Goal: Information Seeking & Learning: Learn about a topic

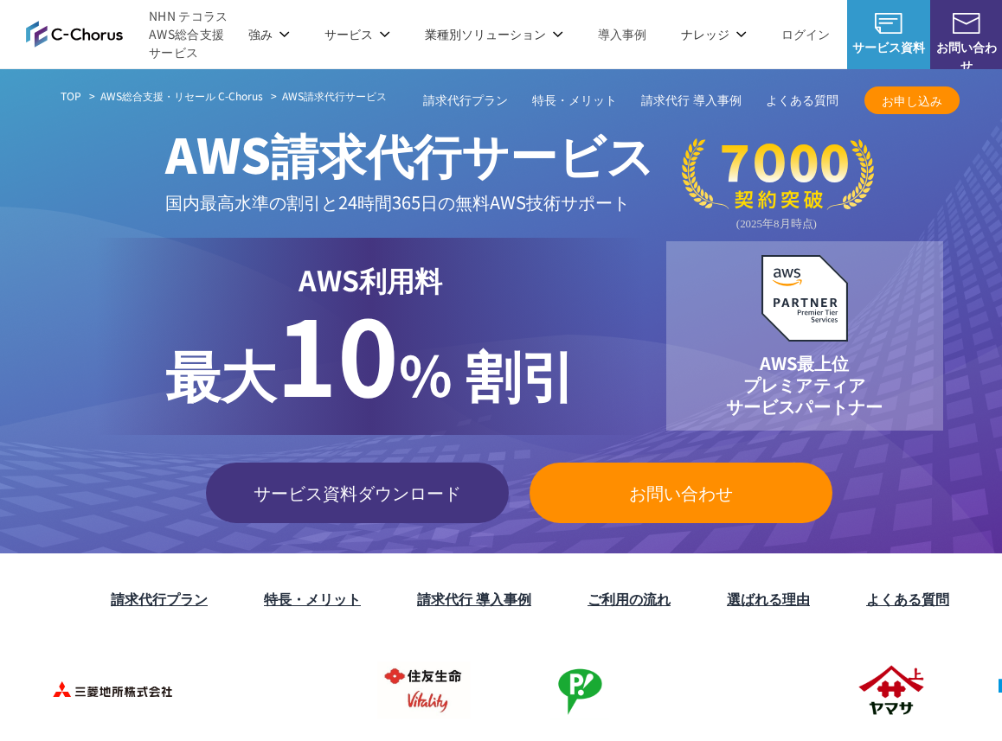
scroll to position [263, 0]
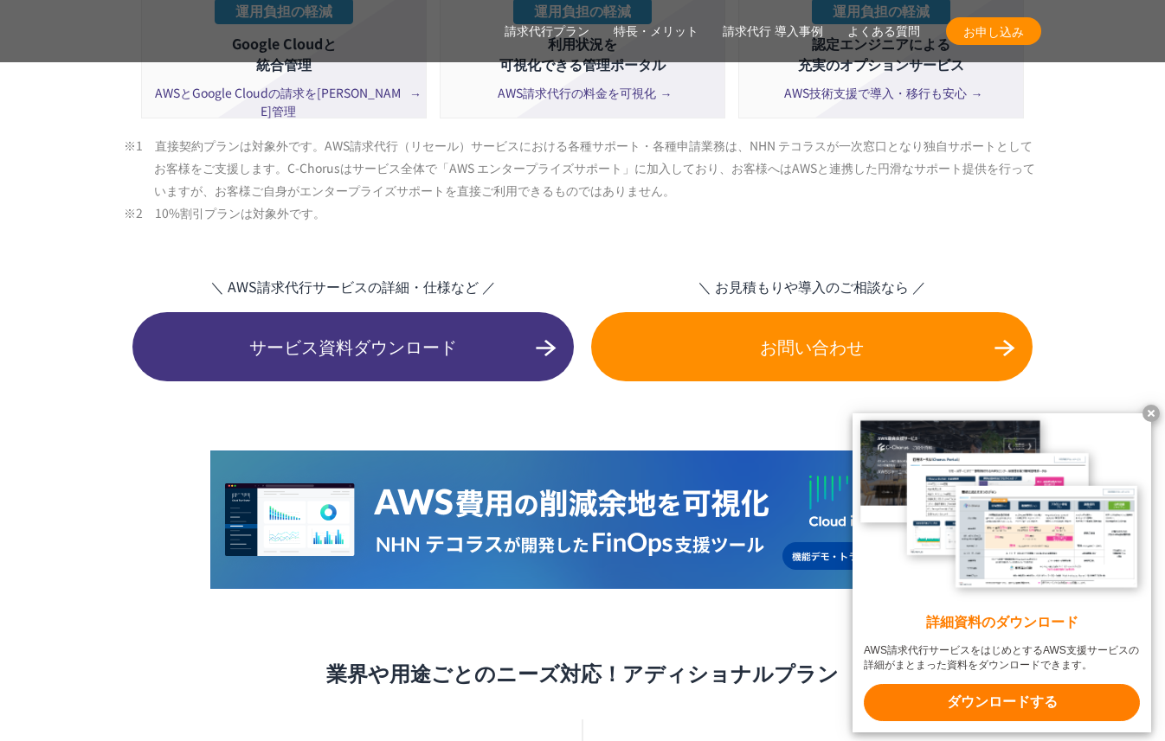
scroll to position [4488, 0]
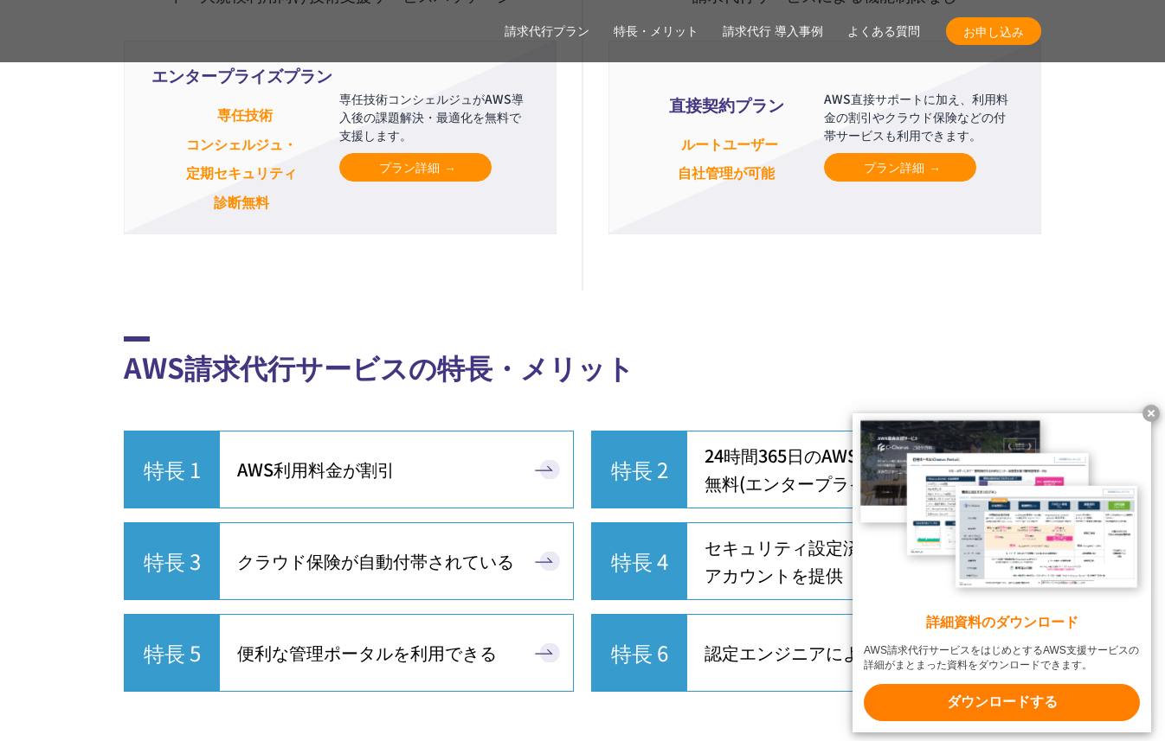
click at [1001, 406] on x-t at bounding box center [1150, 413] width 17 height 17
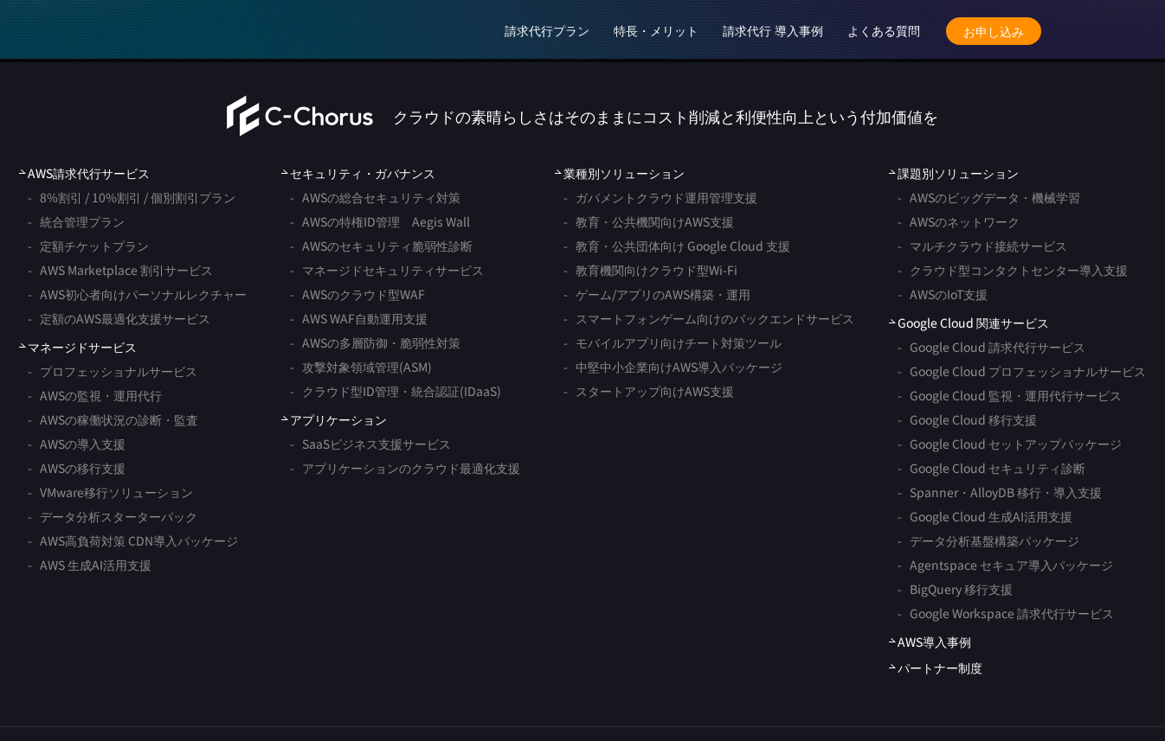
scroll to position [14365, 0]
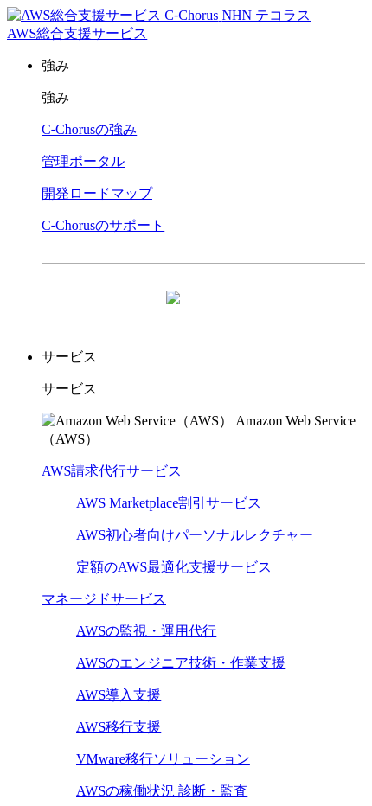
click at [330, 381] on p "サービス" at bounding box center [204, 390] width 324 height 18
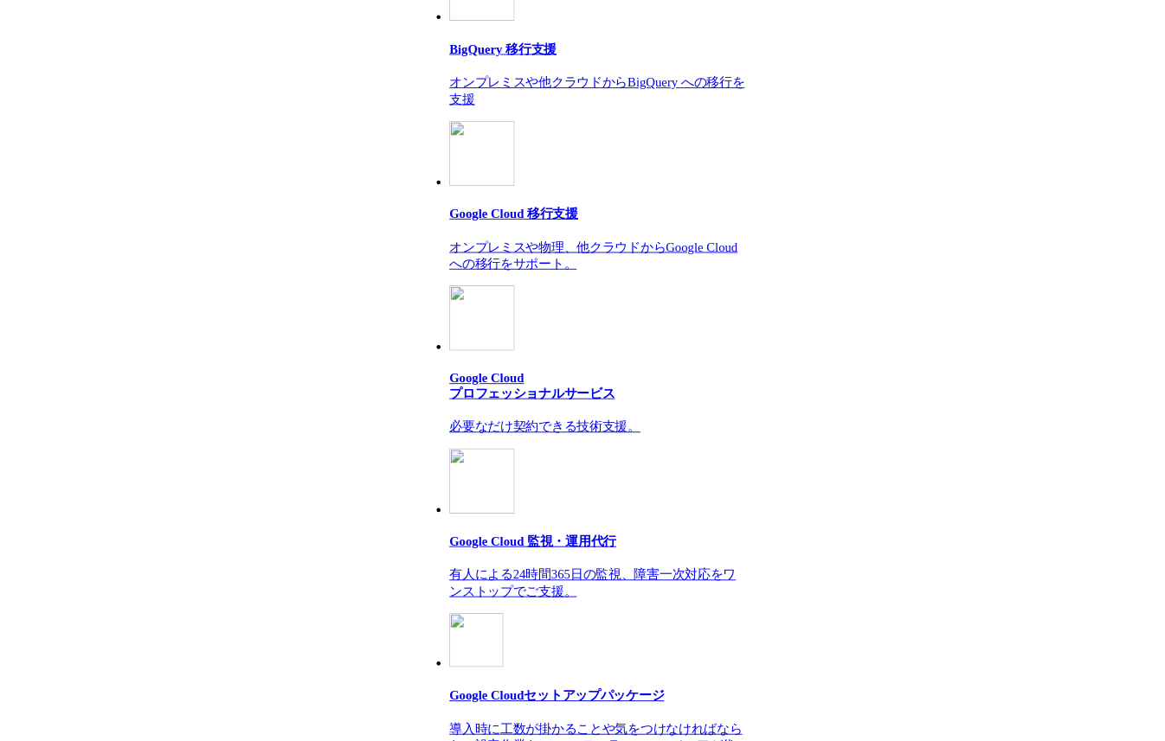
scroll to position [10084, 0]
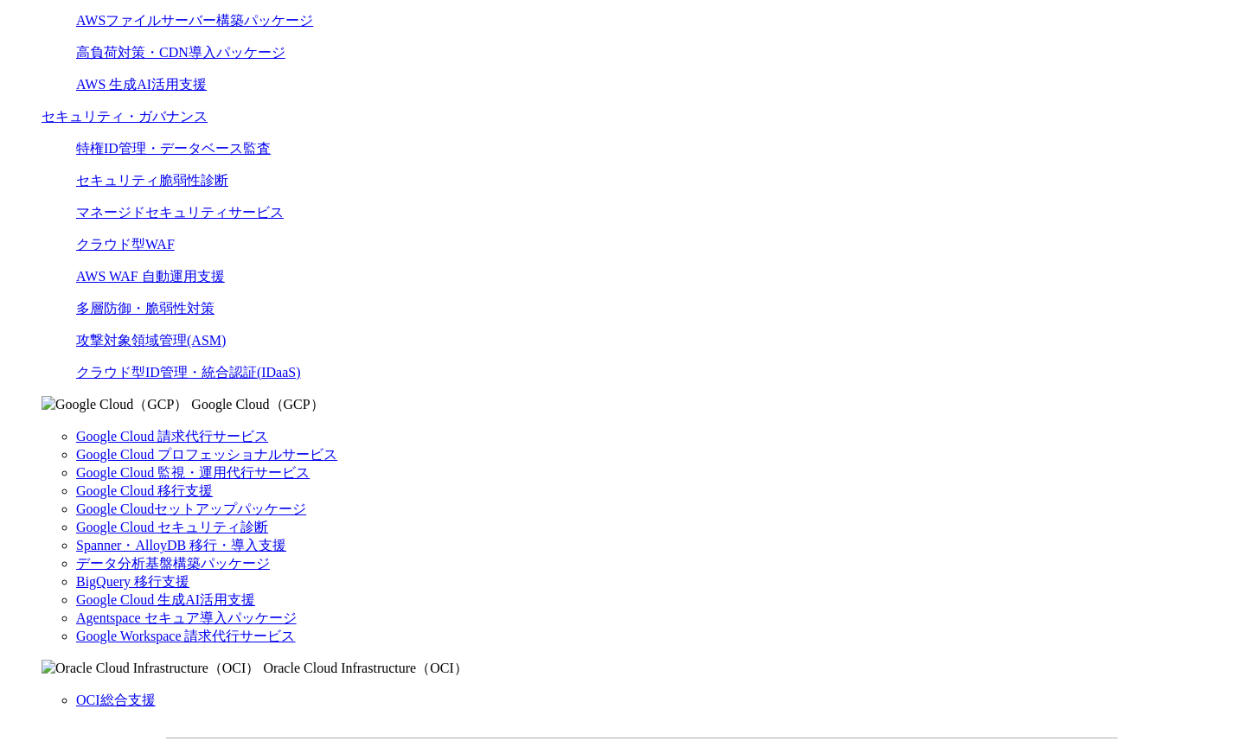
scroll to position [914, 0]
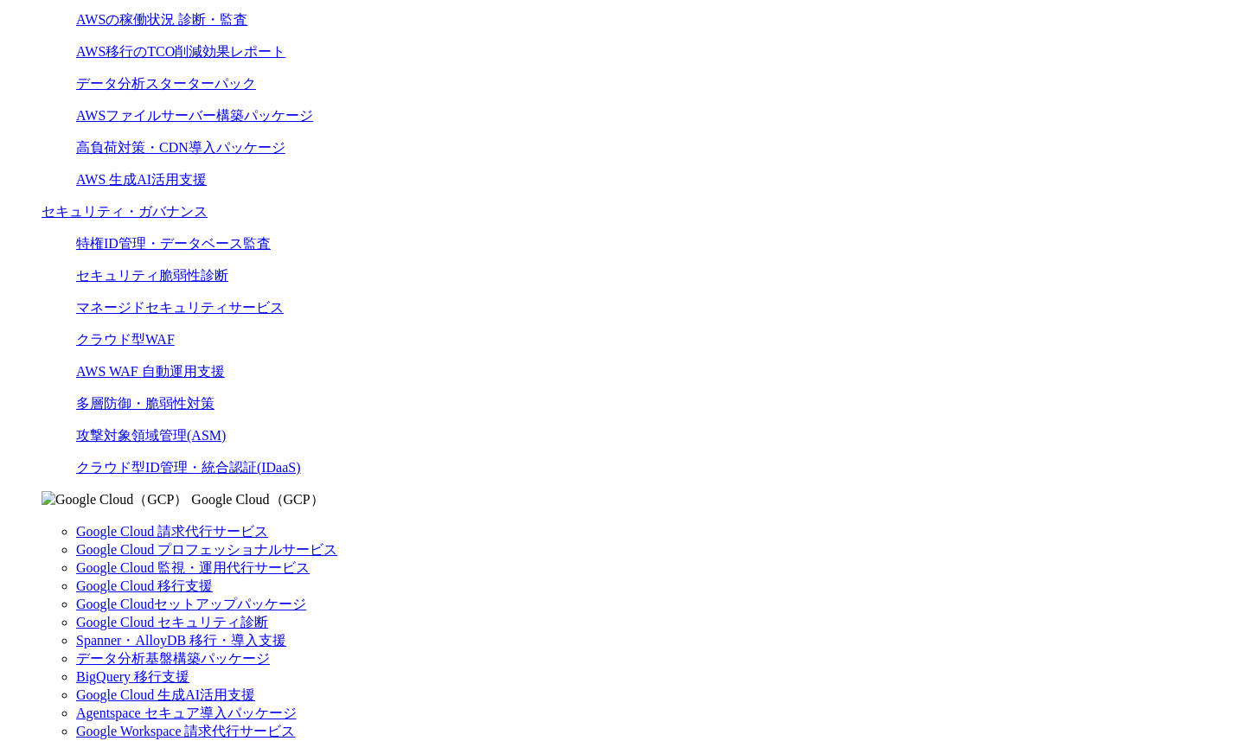
scroll to position [836, 0]
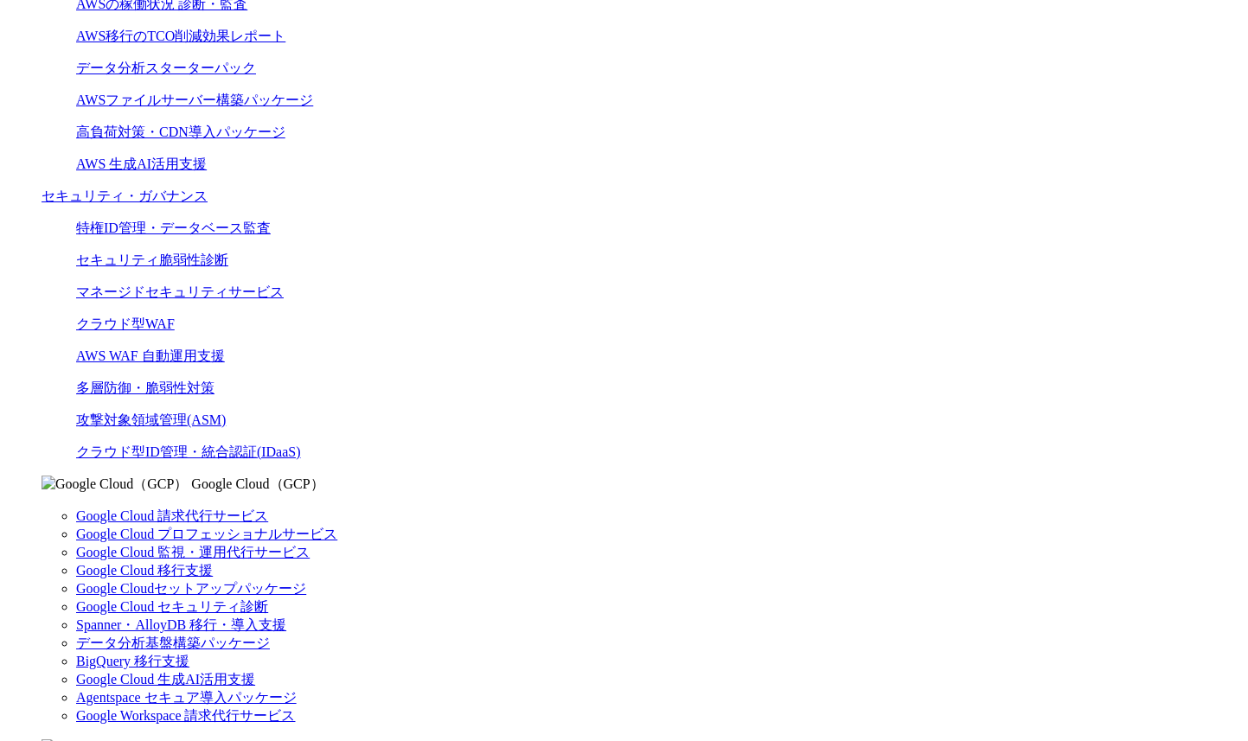
scroll to position [839, 0]
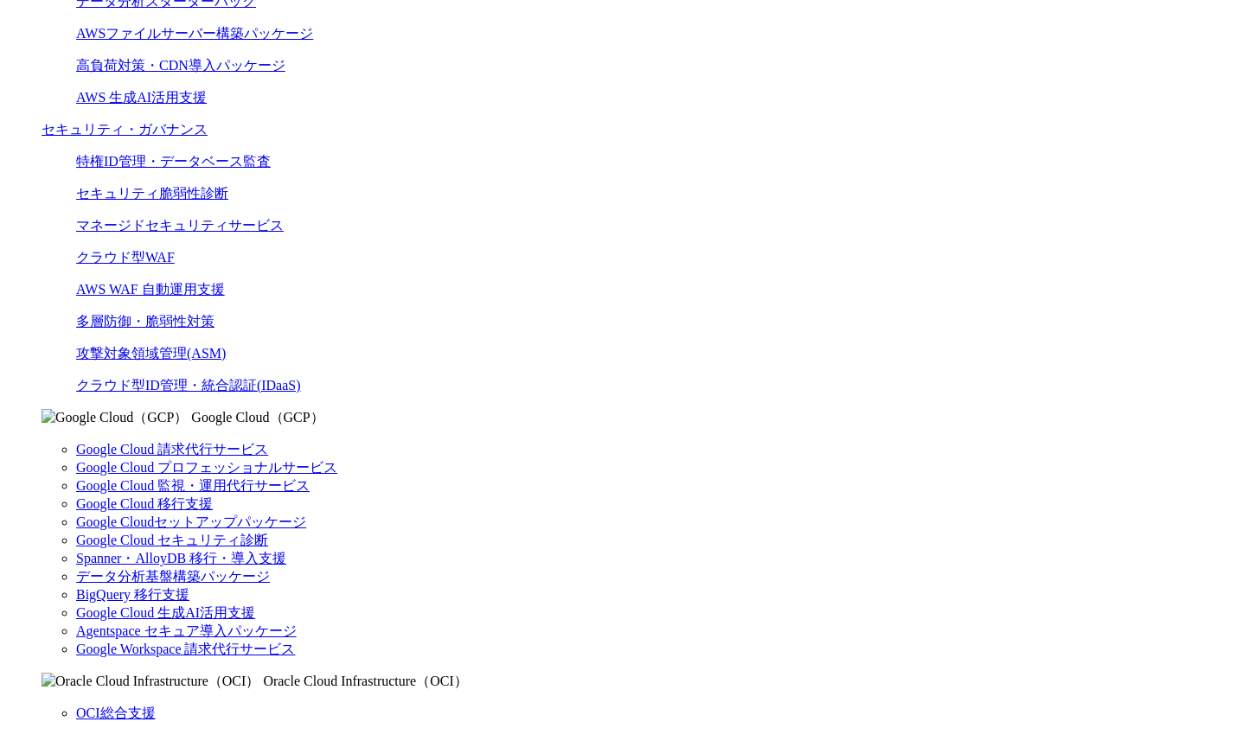
scroll to position [940, 0]
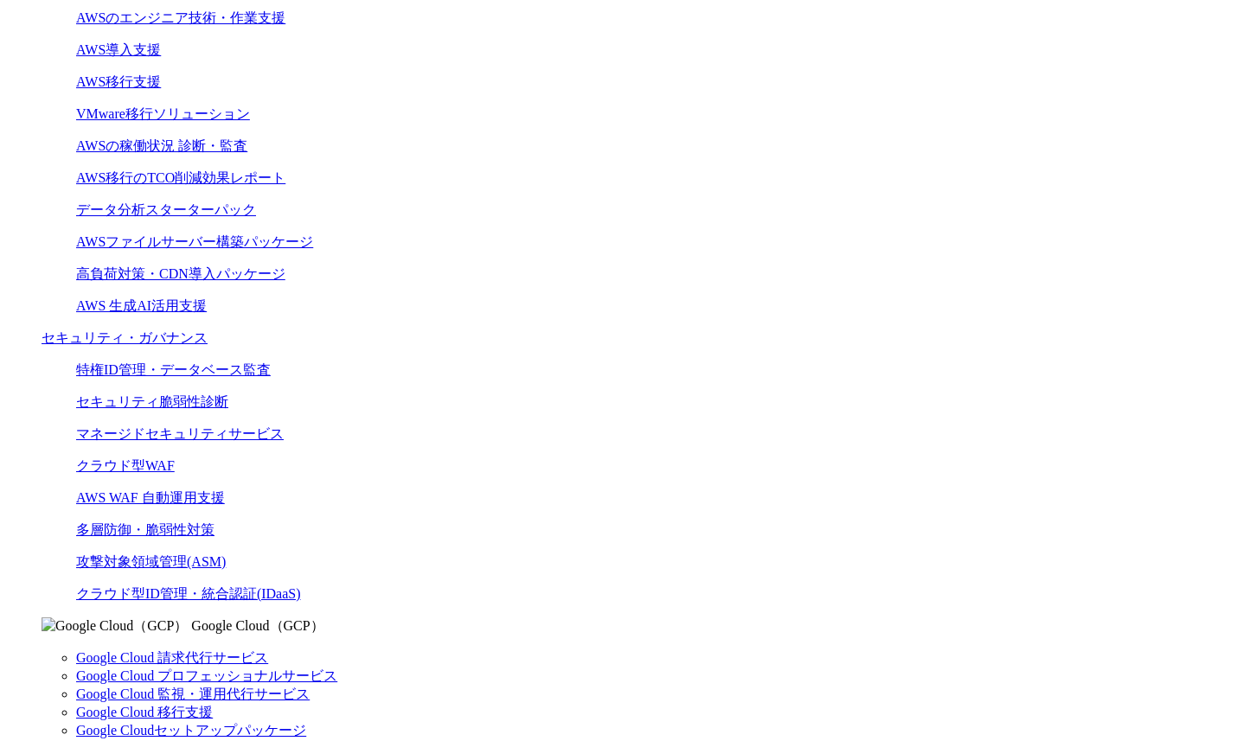
scroll to position [748, 0]
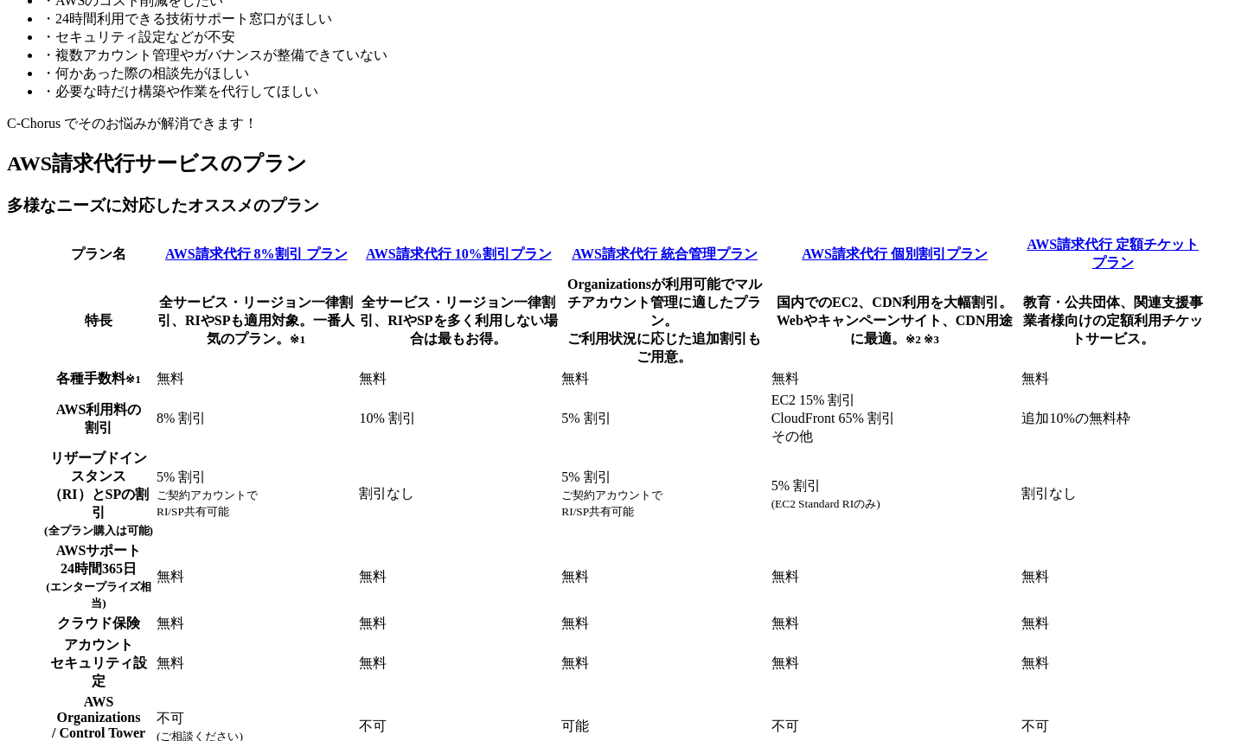
scroll to position [5366, 0]
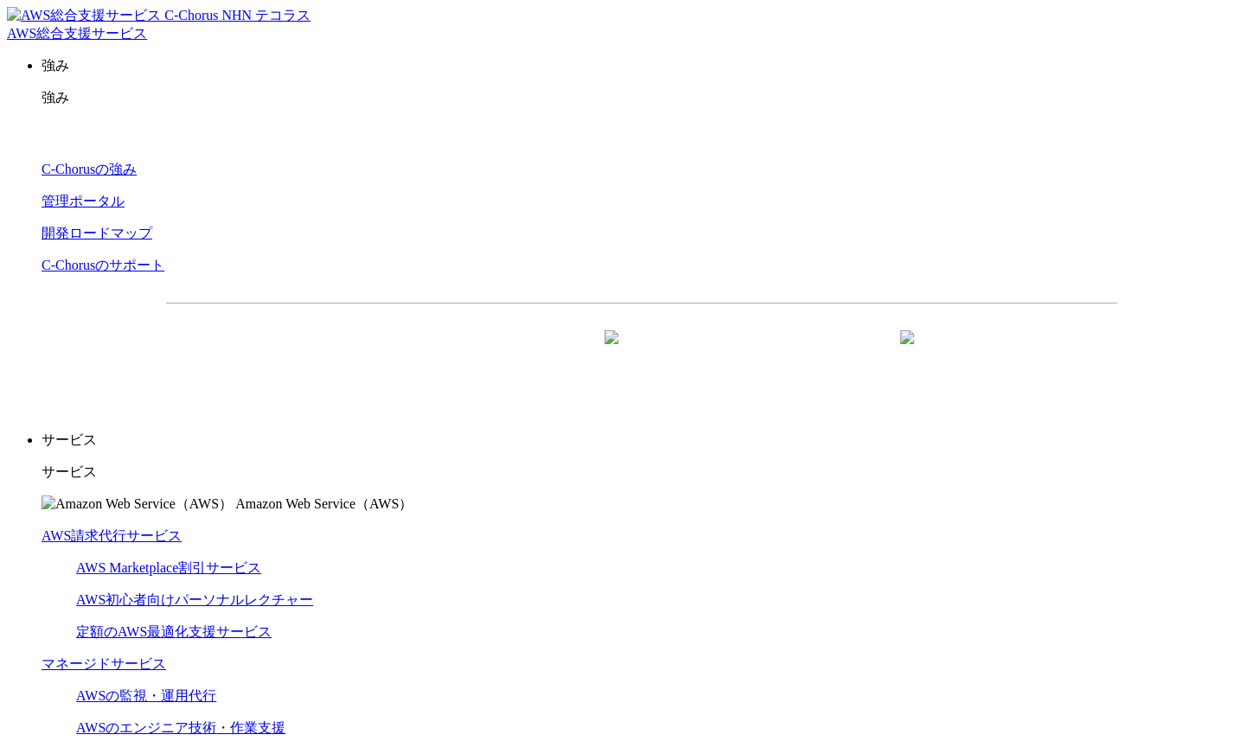
scroll to position [313, 0]
click at [137, 162] on link "C-Chorusの強み" at bounding box center [89, 169] width 95 height 15
